Goal: Task Accomplishment & Management: Manage account settings

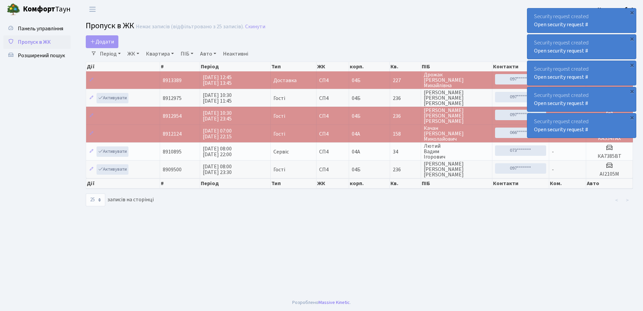
select select "25"
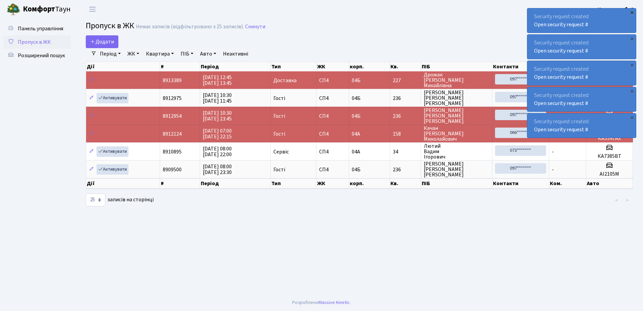
click at [632, 11] on div "×" at bounding box center [632, 12] width 7 height 7
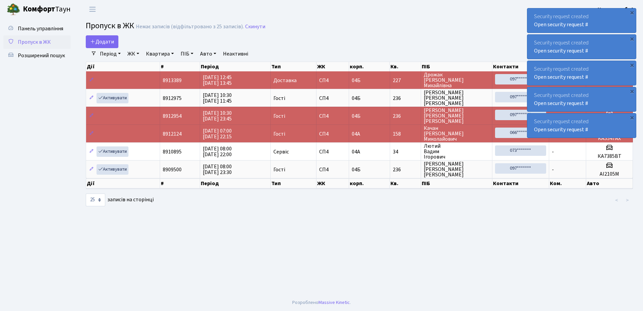
click at [632, 11] on div "×" at bounding box center [632, 12] width 7 height 7
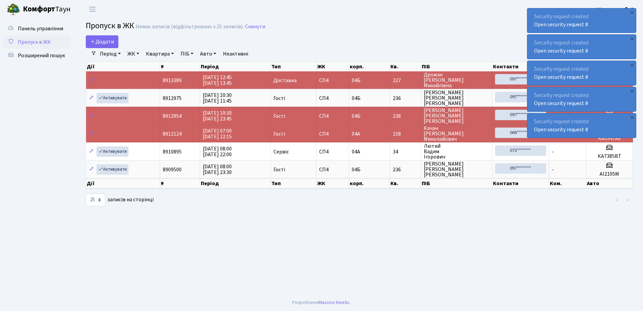
click at [627, 11] on div "Security request created Open security request #" at bounding box center [582, 20] width 109 height 24
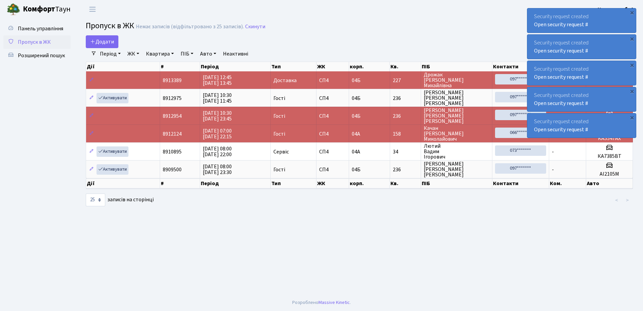
click at [627, 11] on div "Security request created Open security request #" at bounding box center [582, 20] width 109 height 24
click at [627, 14] on div "Security request created Open security request #" at bounding box center [582, 20] width 109 height 24
click at [615, 27] on div "Security request created Open security request #" at bounding box center [582, 20] width 109 height 24
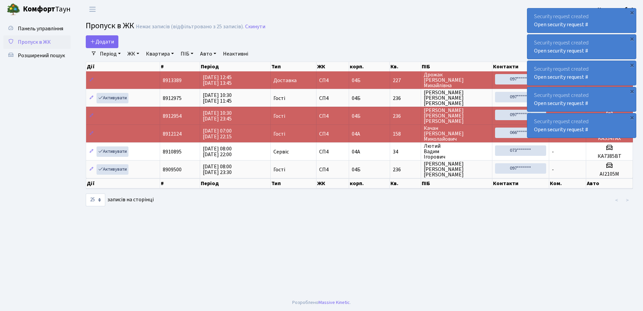
click at [615, 27] on div "Security request created Open security request #" at bounding box center [582, 20] width 109 height 24
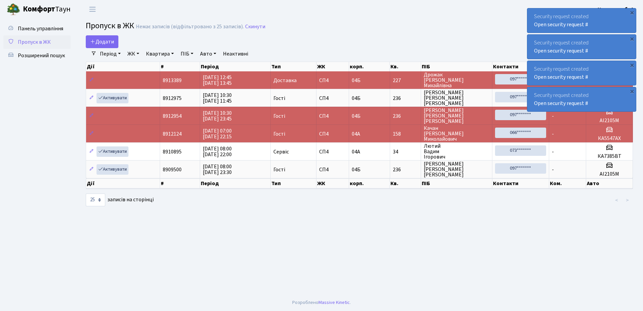
click at [615, 27] on div "Security request created Open security request #" at bounding box center [582, 20] width 109 height 24
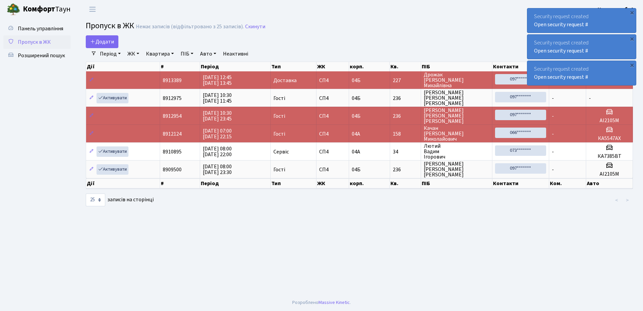
click at [615, 27] on div "Security request created Open security request #" at bounding box center [582, 20] width 109 height 24
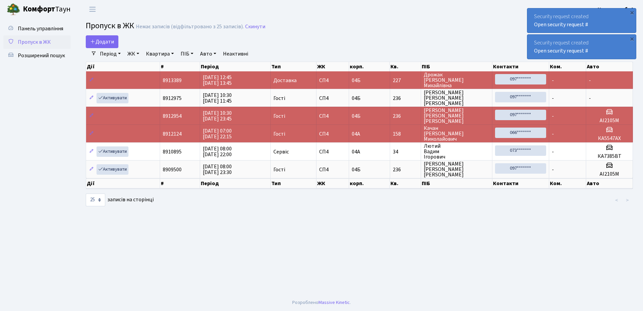
click at [615, 27] on div "Security request created Open security request #" at bounding box center [582, 20] width 109 height 24
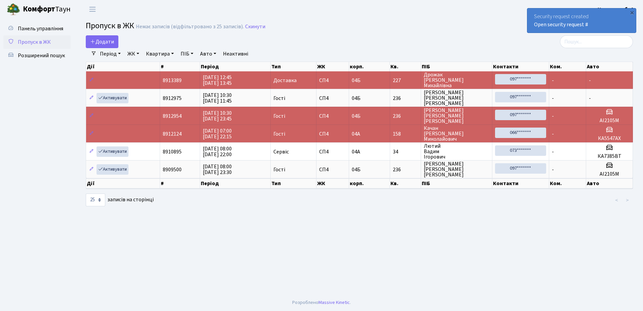
click at [615, 27] on div "Security request created Open security request #" at bounding box center [582, 20] width 109 height 24
